Goal: Task Accomplishment & Management: Complete application form

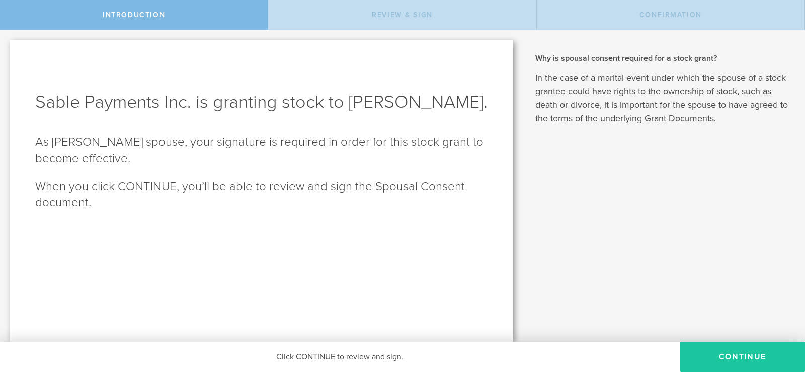
click at [746, 363] on button "CONTINUE" at bounding box center [742, 356] width 125 height 30
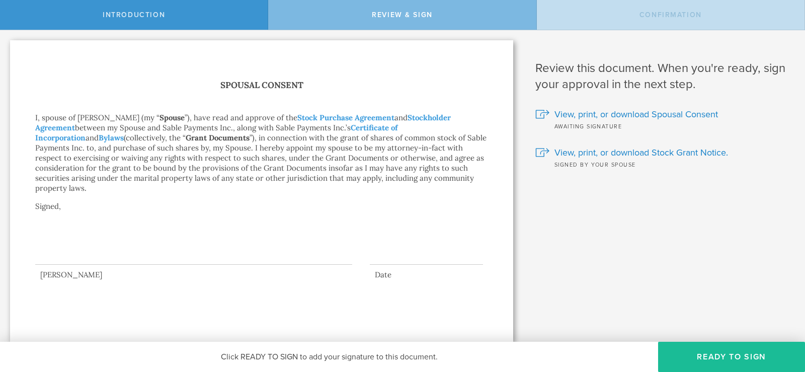
click at [112, 239] on div at bounding box center [193, 244] width 317 height 40
click at [685, 355] on button "Ready to Sign" at bounding box center [731, 356] width 147 height 30
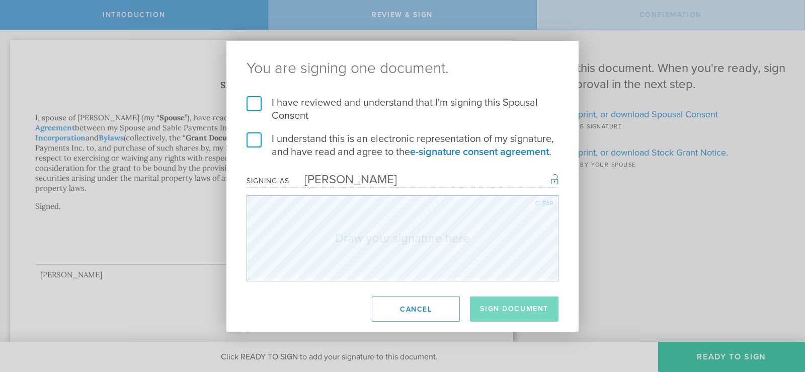
click at [259, 105] on label "I have reviewed and understand that I'm signing this Spousal Consent" at bounding box center [402, 109] width 312 height 26
click at [0, 0] on input "I have reviewed and understand that I'm signing this Spousal Consent" at bounding box center [0, 0] width 0 height 0
click at [251, 141] on label "I understand this is an electronic representation of my signature, and have rea…" at bounding box center [402, 145] width 312 height 26
click at [0, 0] on input "I understand this is an electronic representation of my signature, and have rea…" at bounding box center [0, 0] width 0 height 0
click at [543, 206] on div "Clear" at bounding box center [544, 203] width 18 height 6
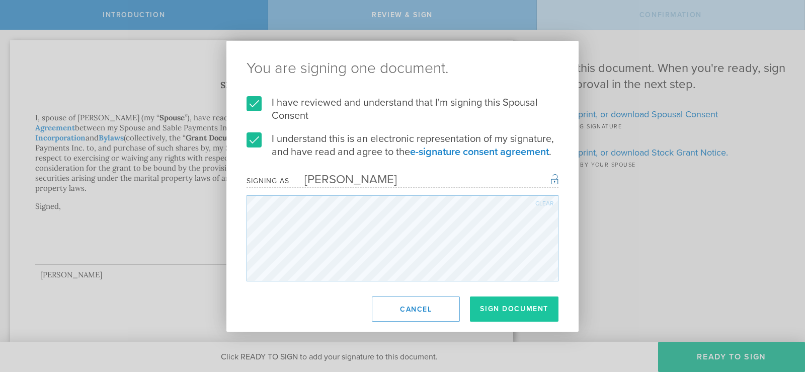
click at [522, 307] on button "Sign Document" at bounding box center [514, 308] width 89 height 25
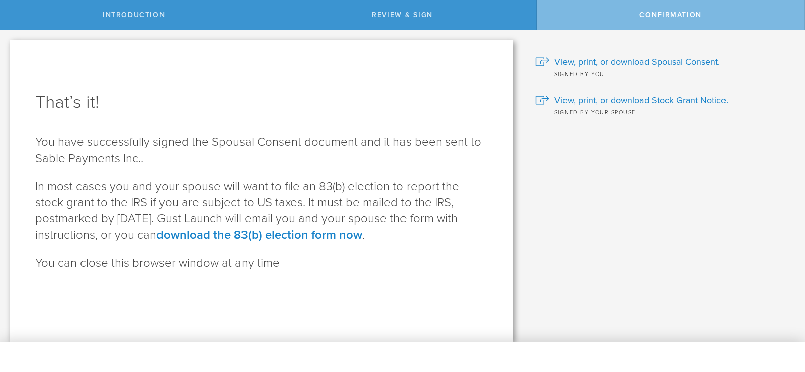
click at [571, 68] on div "Signed by you" at bounding box center [662, 73] width 254 height 10
click at [575, 58] on span "View, print, or download Spousal Consent." at bounding box center [636, 61] width 165 height 13
